Goal: Information Seeking & Learning: Learn about a topic

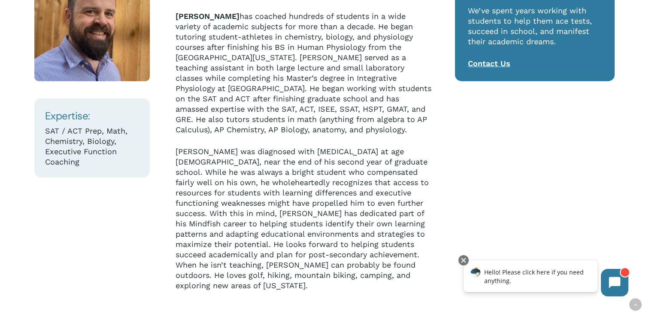
scroll to position [177, 0]
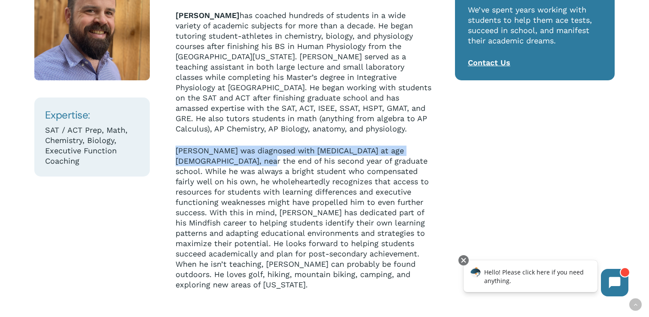
drag, startPoint x: 176, startPoint y: 142, endPoint x: 246, endPoint y: 151, distance: 71.0
click at [246, 152] on p "[PERSON_NAME] was diagnosed with [MEDICAL_DATA] at age [DEMOGRAPHIC_DATA], near…" at bounding box center [304, 218] width 256 height 144
click at [246, 151] on p "[PERSON_NAME] was diagnosed with [MEDICAL_DATA] at age [DEMOGRAPHIC_DATA], near…" at bounding box center [304, 218] width 256 height 144
drag, startPoint x: 177, startPoint y: 136, endPoint x: 295, endPoint y: 151, distance: 118.2
click at [295, 151] on p "[PERSON_NAME] was diagnosed with [MEDICAL_DATA] at age [DEMOGRAPHIC_DATA], near…" at bounding box center [304, 218] width 256 height 144
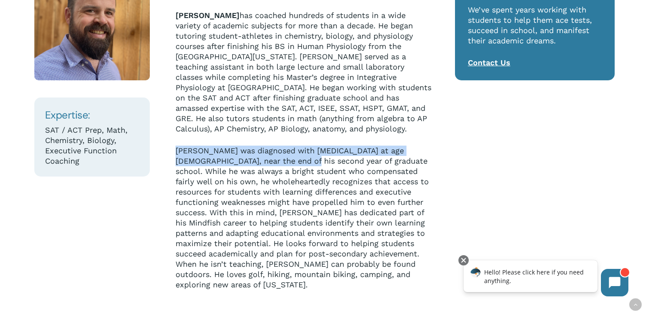
click at [295, 151] on p "[PERSON_NAME] was diagnosed with [MEDICAL_DATA] at age [DEMOGRAPHIC_DATA], near…" at bounding box center [304, 218] width 256 height 144
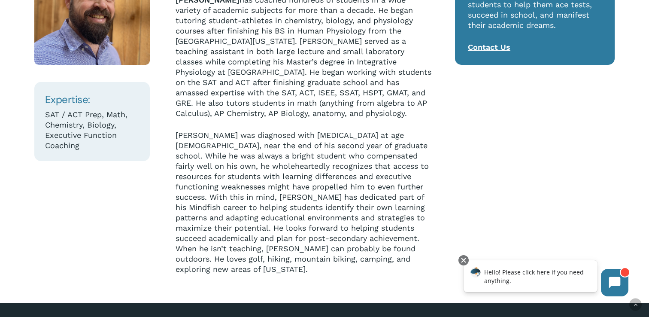
scroll to position [193, 0]
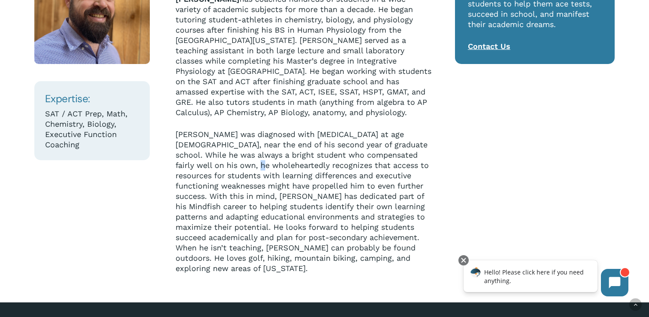
drag, startPoint x: 301, startPoint y: 156, endPoint x: 305, endPoint y: 158, distance: 5.0
click at [305, 158] on p "[PERSON_NAME] was diagnosed with [MEDICAL_DATA] at age [DEMOGRAPHIC_DATA], near…" at bounding box center [304, 201] width 256 height 144
click at [286, 165] on p "[PERSON_NAME] was diagnosed with [MEDICAL_DATA] at age [DEMOGRAPHIC_DATA], near…" at bounding box center [304, 201] width 256 height 144
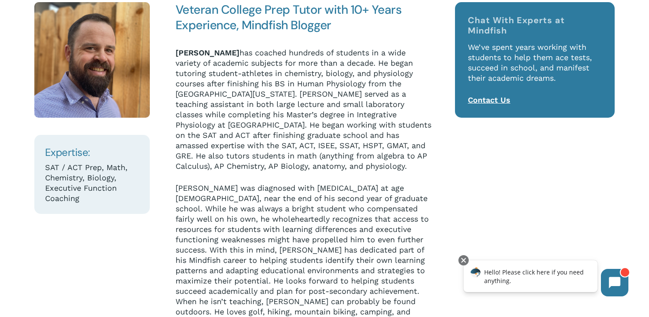
scroll to position [194, 0]
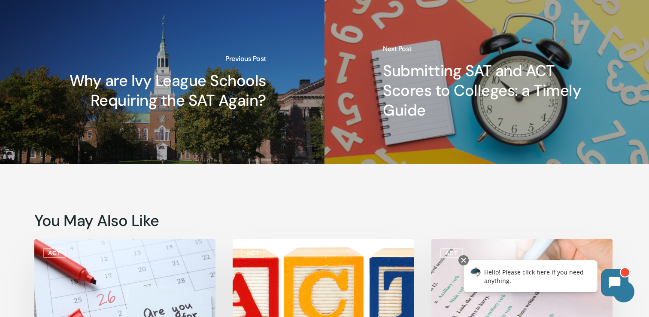
scroll to position [3687, 0]
